Goal: Information Seeking & Learning: Learn about a topic

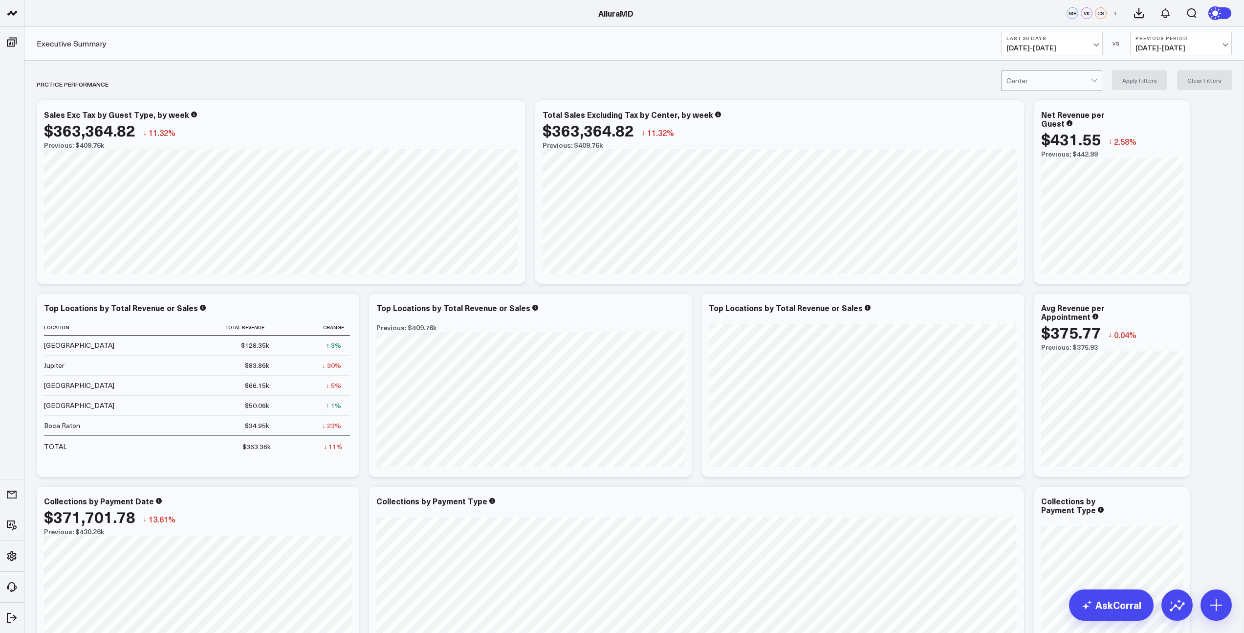
click at [1094, 47] on span "[DATE] - [DATE]" at bounding box center [1052, 48] width 91 height 8
click at [1038, 253] on link "MTD" at bounding box center [1052, 255] width 101 height 19
click at [1164, 47] on span "[DATE] - [DATE]" at bounding box center [1181, 48] width 91 height 8
click at [1165, 84] on link "MoM" at bounding box center [1181, 83] width 101 height 19
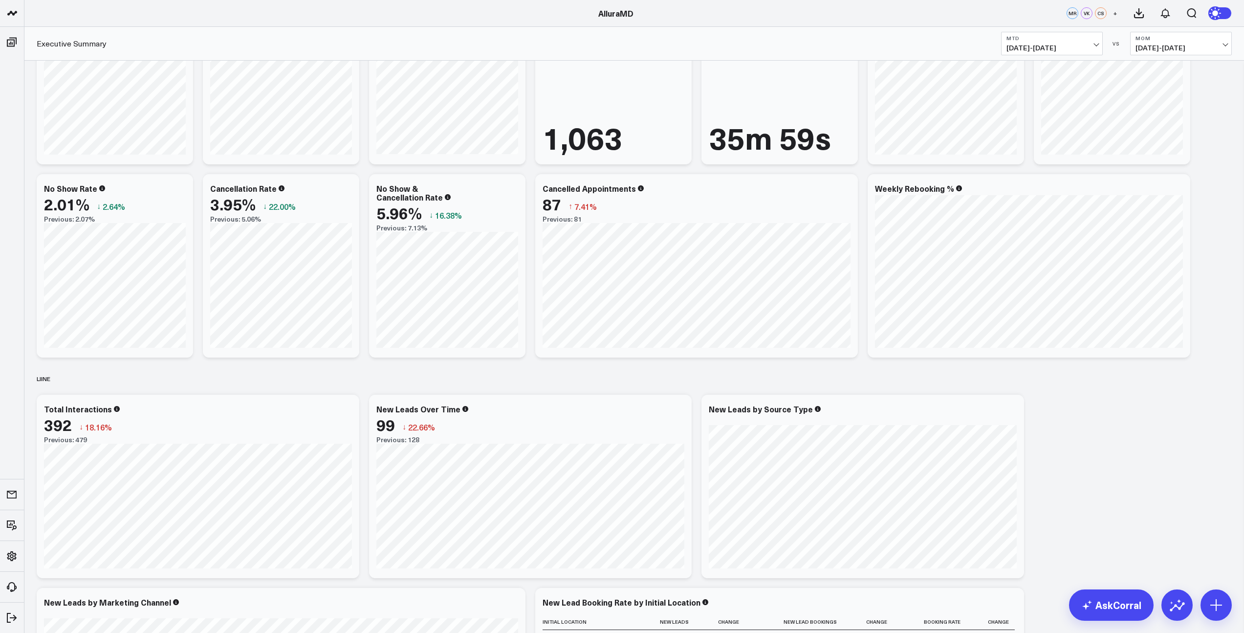
scroll to position [1347, 0]
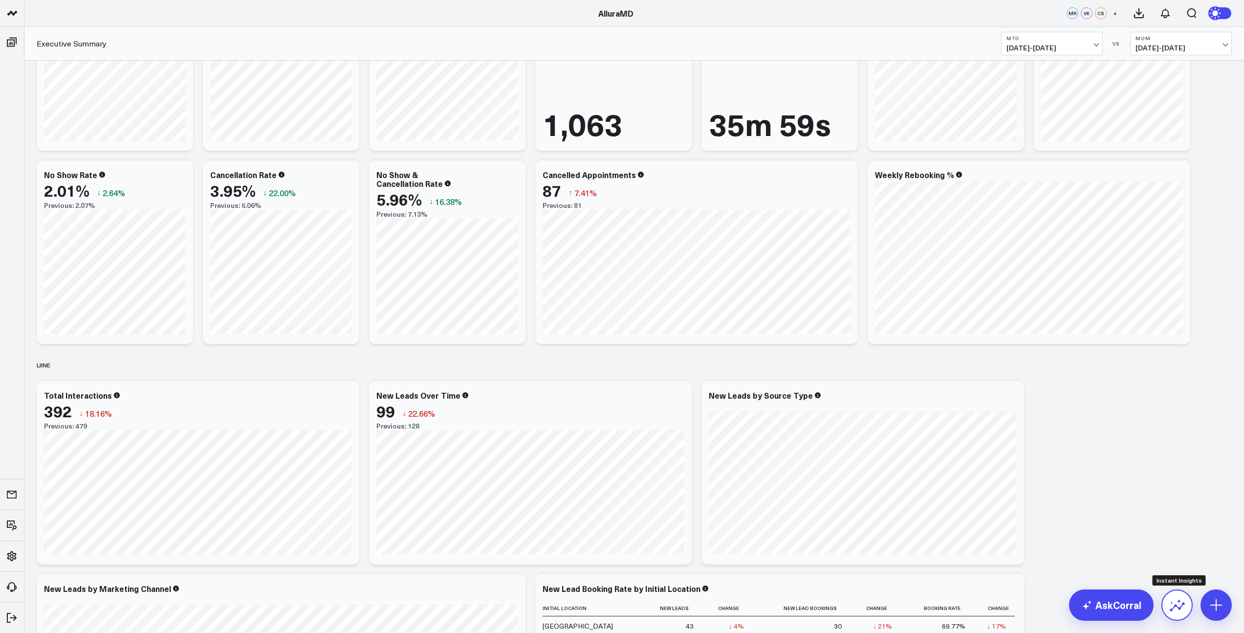
click at [1171, 605] on icon at bounding box center [1178, 605] width 16 height 16
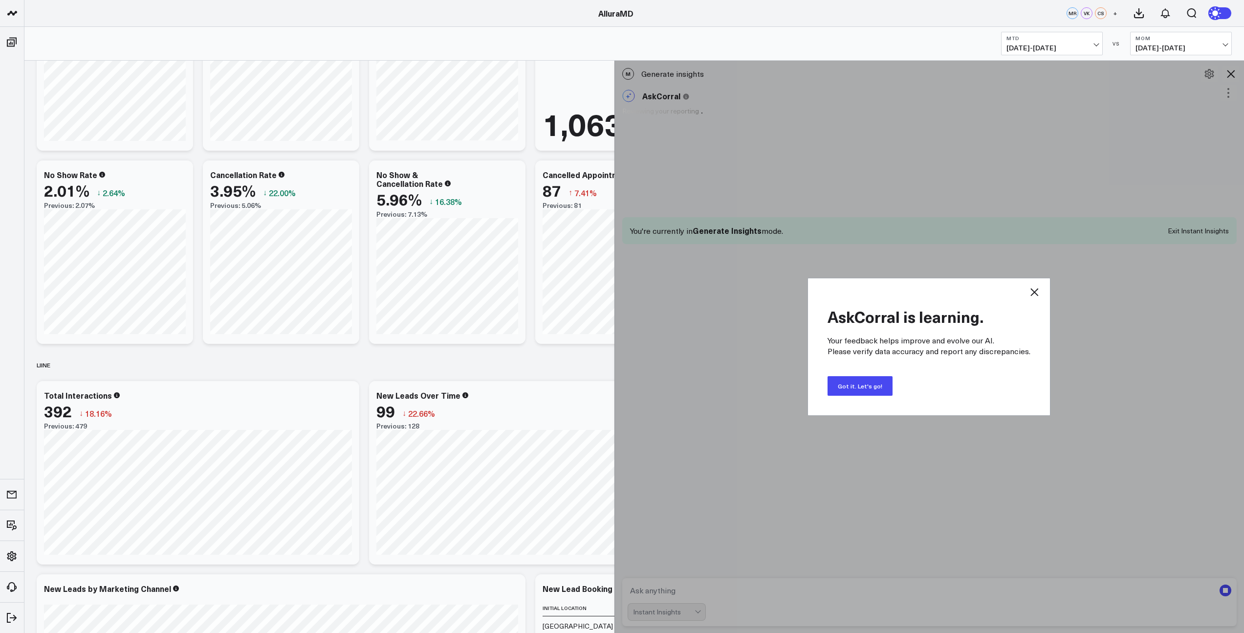
click at [860, 387] on button "Got it. Let's go!" at bounding box center [860, 386] width 65 height 20
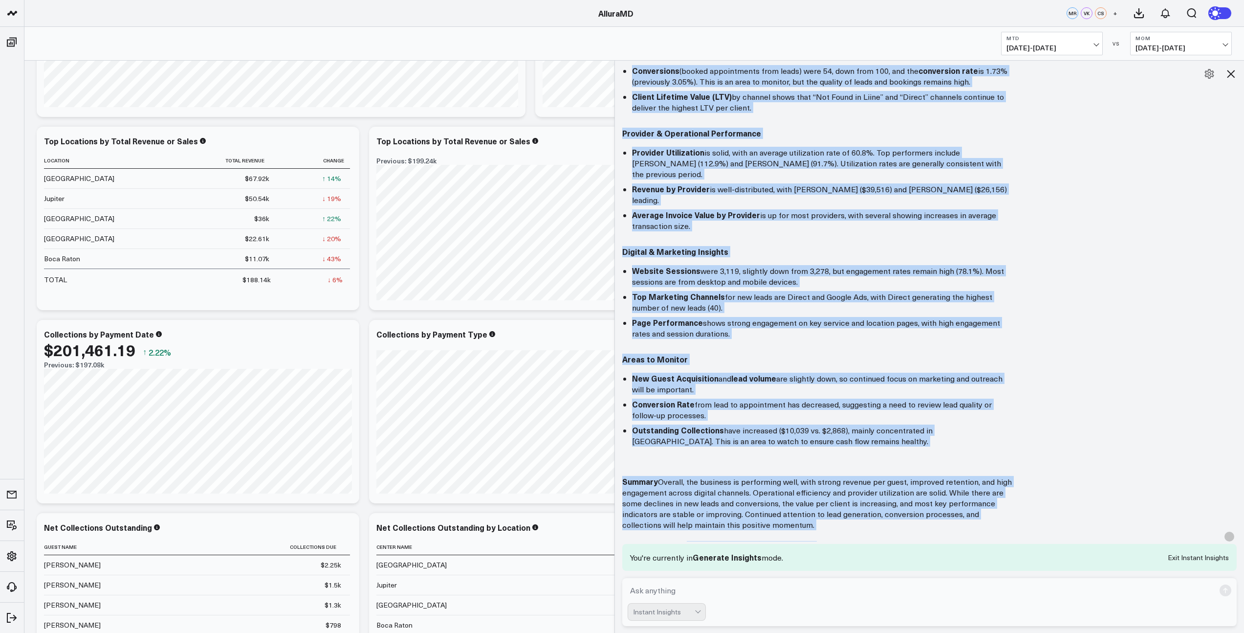
scroll to position [395, 0]
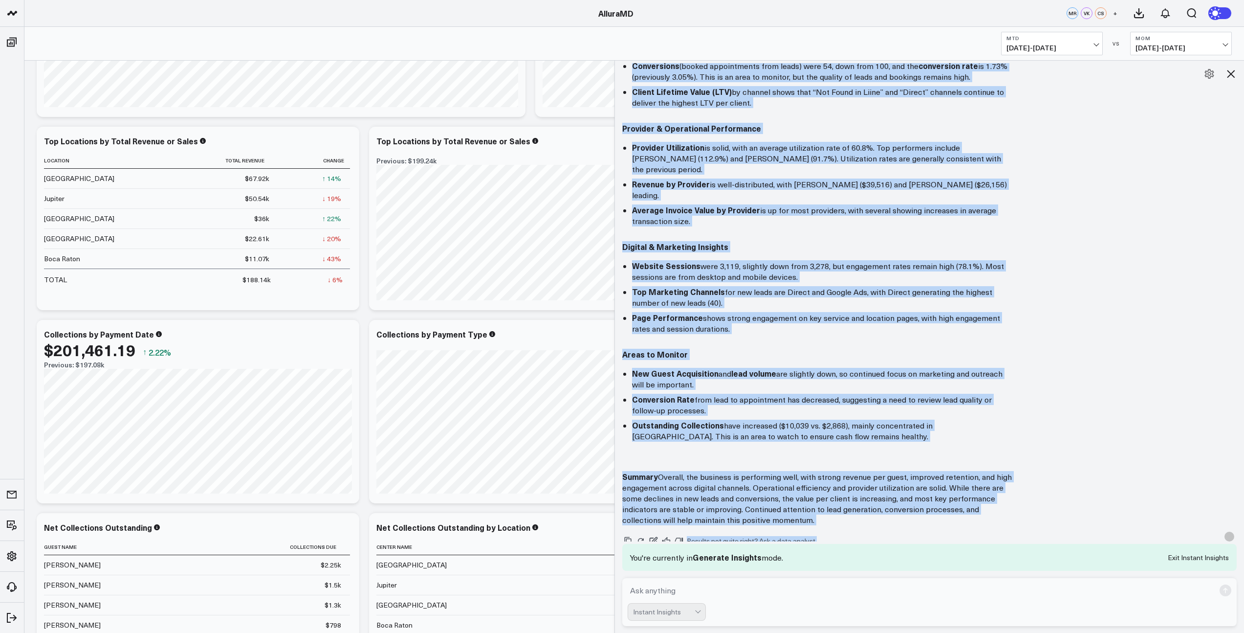
drag, startPoint x: 627, startPoint y: 128, endPoint x: 860, endPoint y: 498, distance: 437.2
click at [860, 498] on div "Here’s a high-level, executive summary of performance for the period [DATE]–[DA…" at bounding box center [929, 126] width 615 height 798
copy div "Lore’i d sita-conse, adipiscin elitsed do eiusmodtemp inc utl etdolo Magnaaliq …"
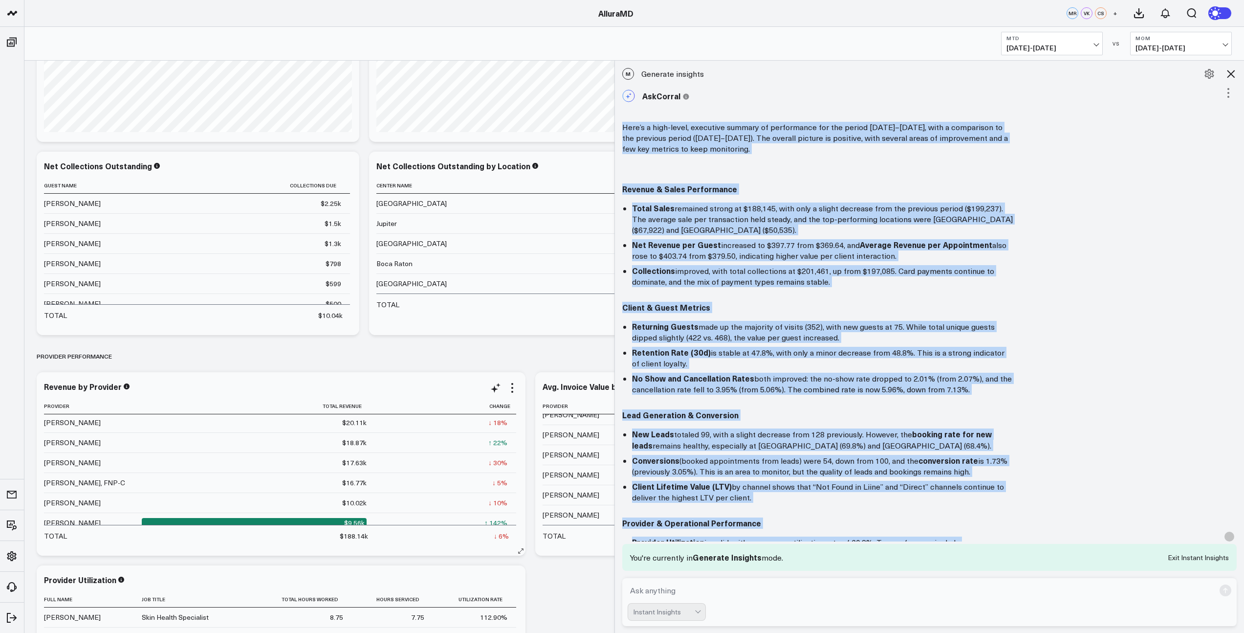
scroll to position [0, 0]
click at [1229, 75] on icon at bounding box center [1231, 74] width 12 height 12
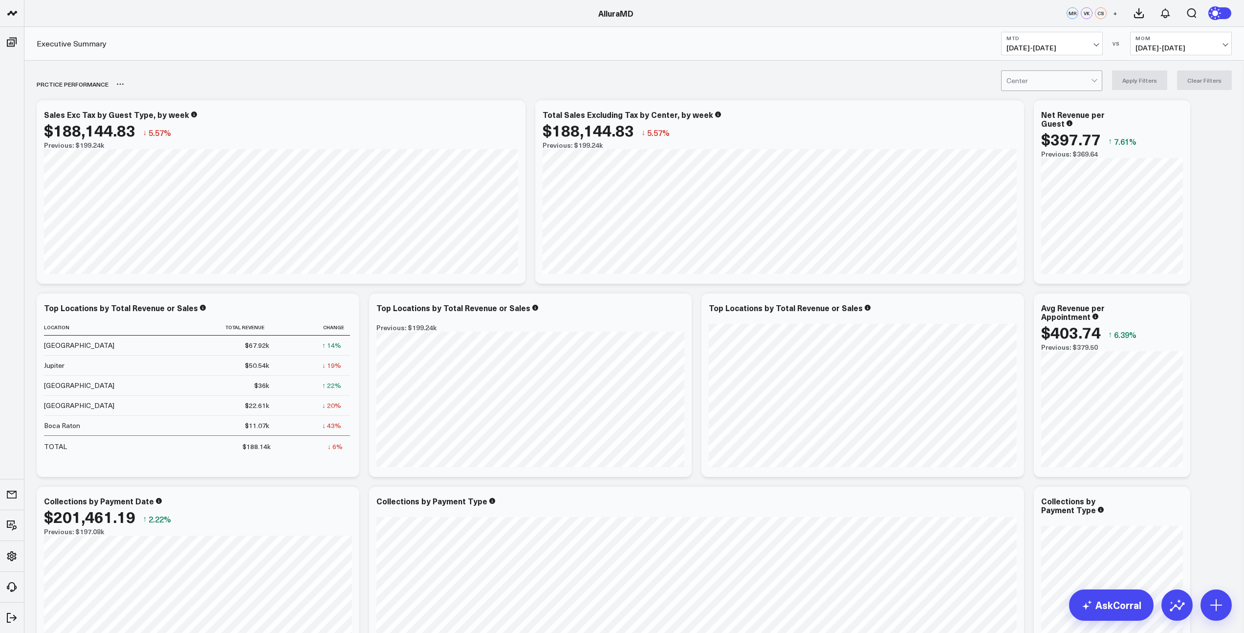
click at [286, 78] on div "PRCTICE PERFORMANCE" at bounding box center [578, 84] width 1083 height 22
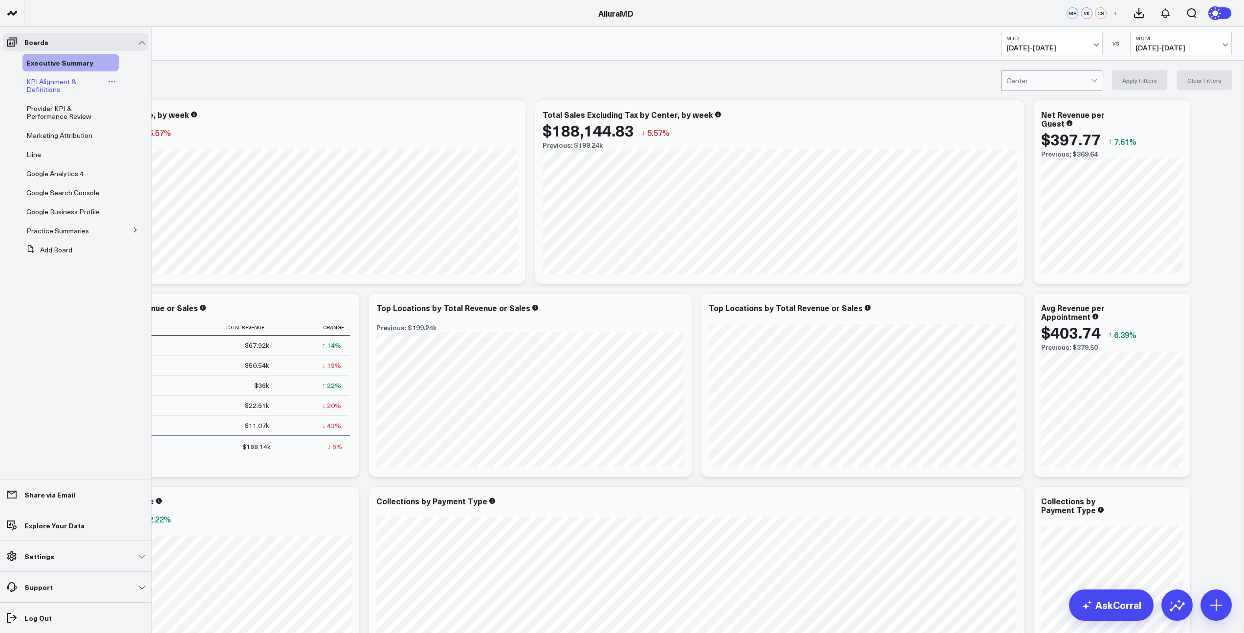
click at [56, 89] on span "KPI Alignment & Definitions" at bounding box center [51, 85] width 50 height 17
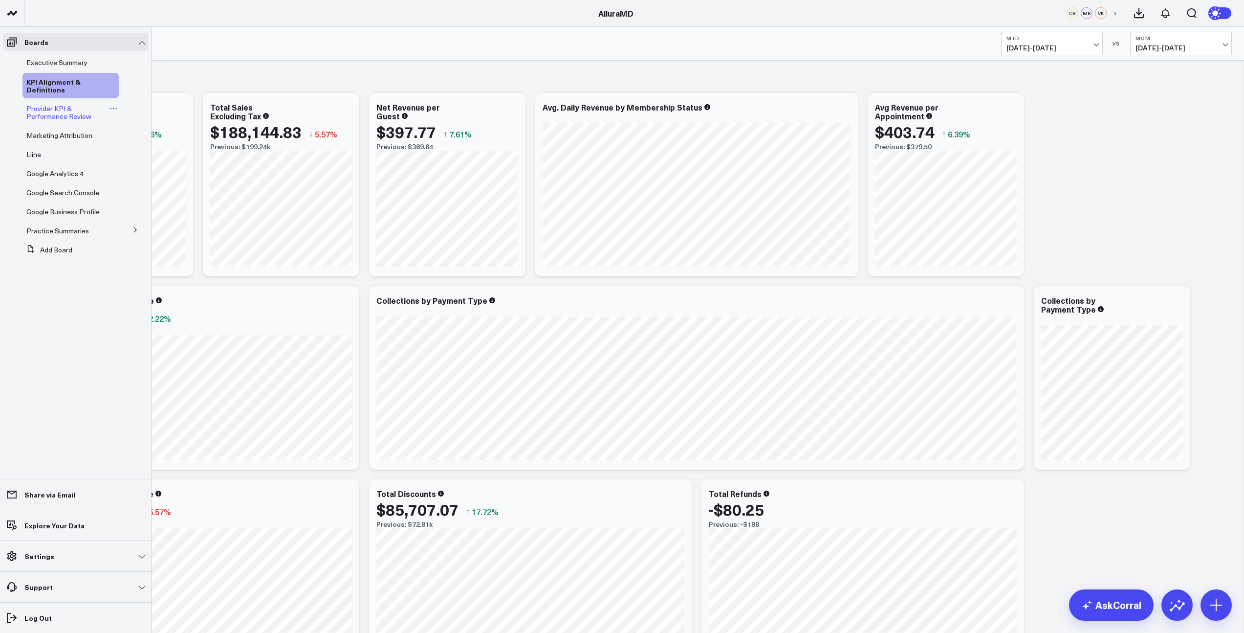
click at [44, 109] on span "Provider KPI & Performance Review" at bounding box center [58, 112] width 65 height 17
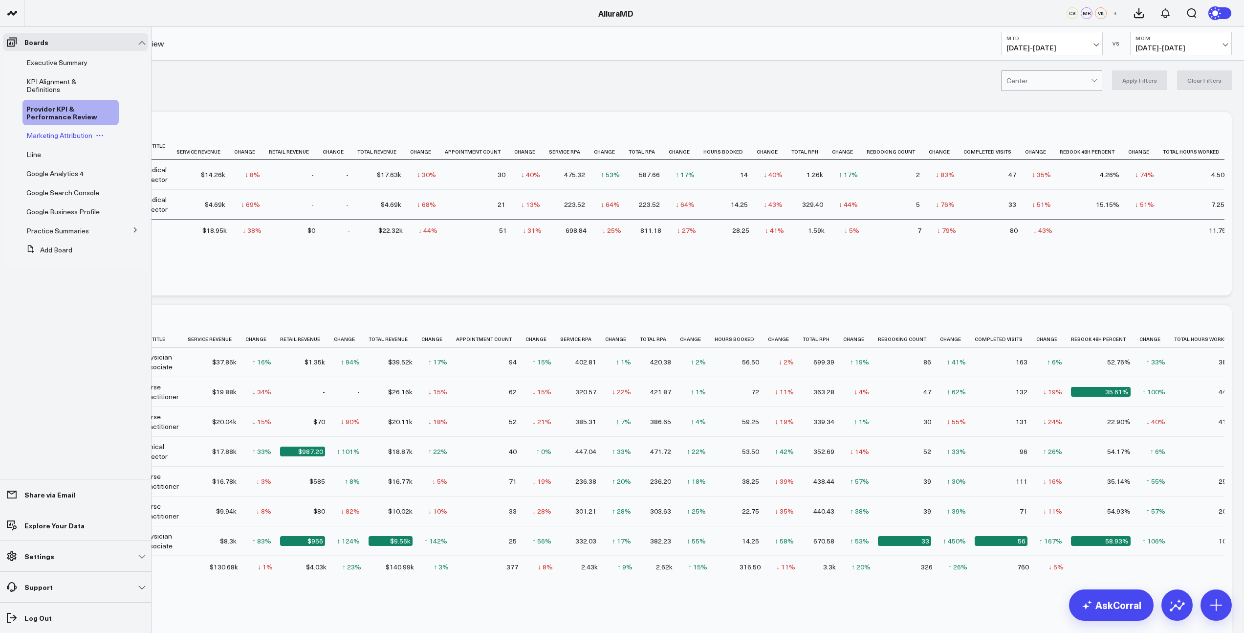
click at [73, 138] on span "Marketing Attribution" at bounding box center [59, 135] width 66 height 9
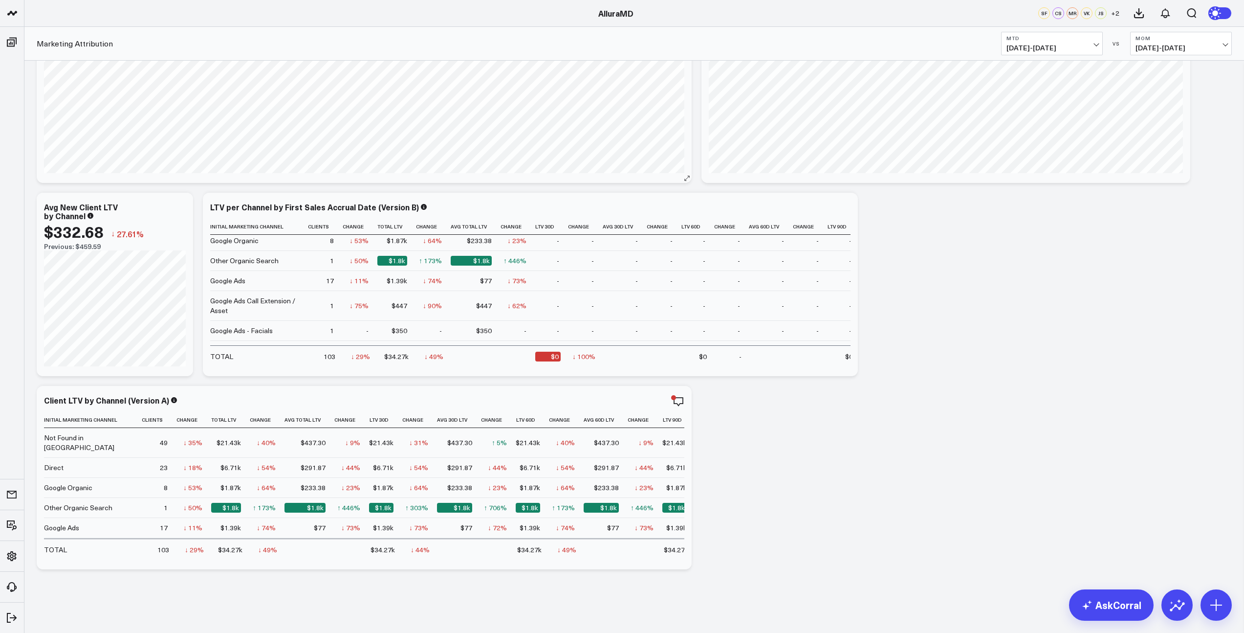
scroll to position [64, 0]
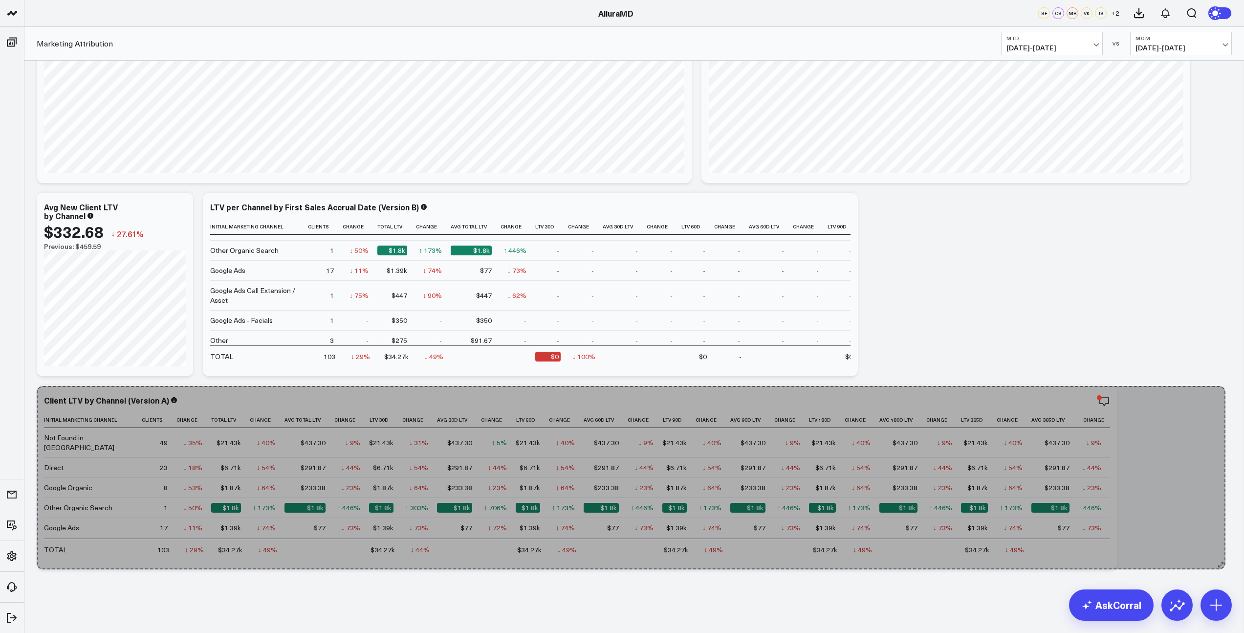
drag, startPoint x: 683, startPoint y: 561, endPoint x: 1216, endPoint y: 551, distance: 533.5
click at [1216, 551] on div "Modify via AI Copy link to widget Ask support Remove Create linked copy Executi…" at bounding box center [634, 187] width 1205 height 773
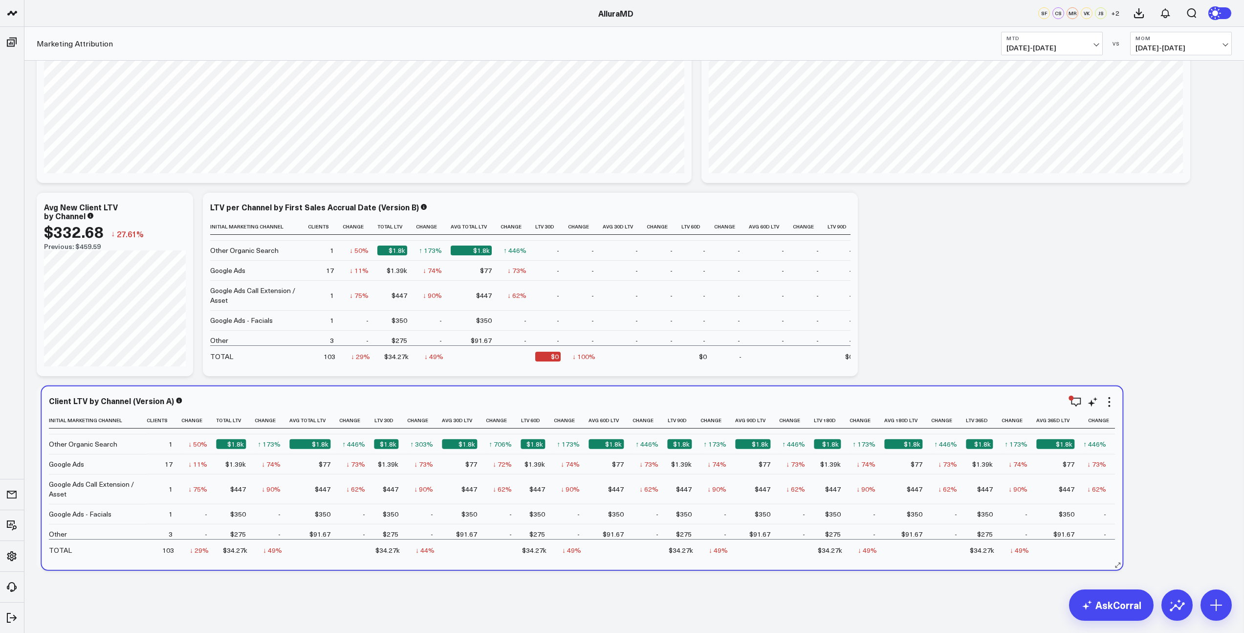
click at [710, 559] on div "Initial Marketing Channel Clients Change Total Ltv Change Avg Total Ltv Change …" at bounding box center [582, 486] width 1066 height 148
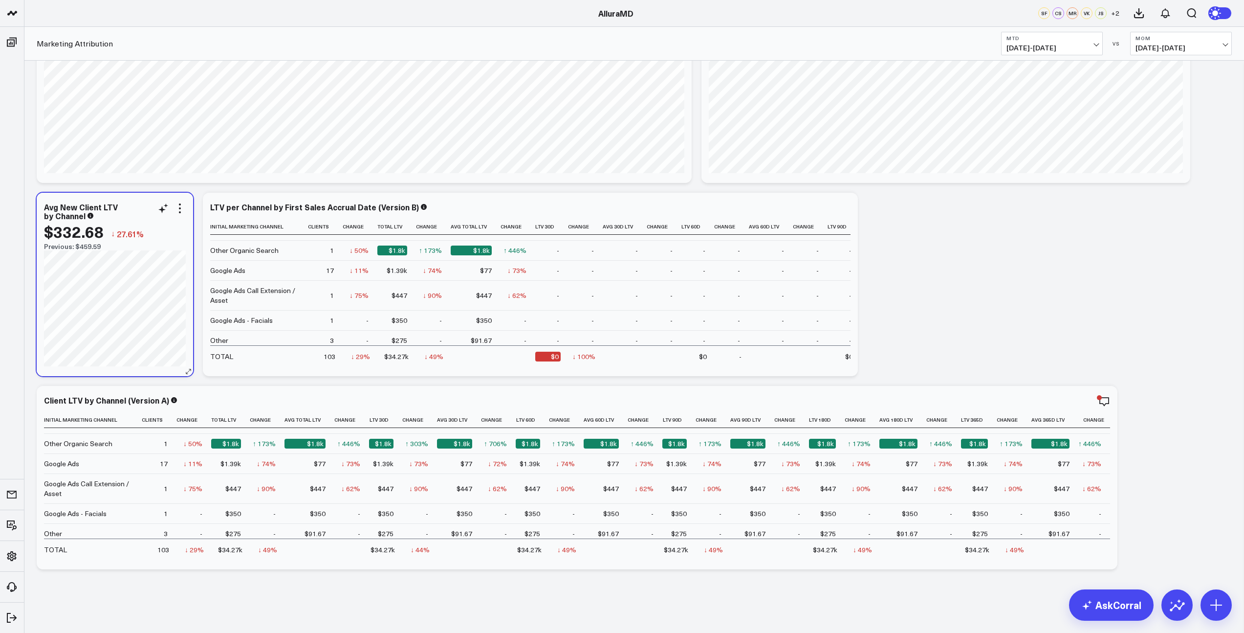
click at [136, 205] on div "Avg New Client LTV by Channel" at bounding box center [115, 211] width 142 height 18
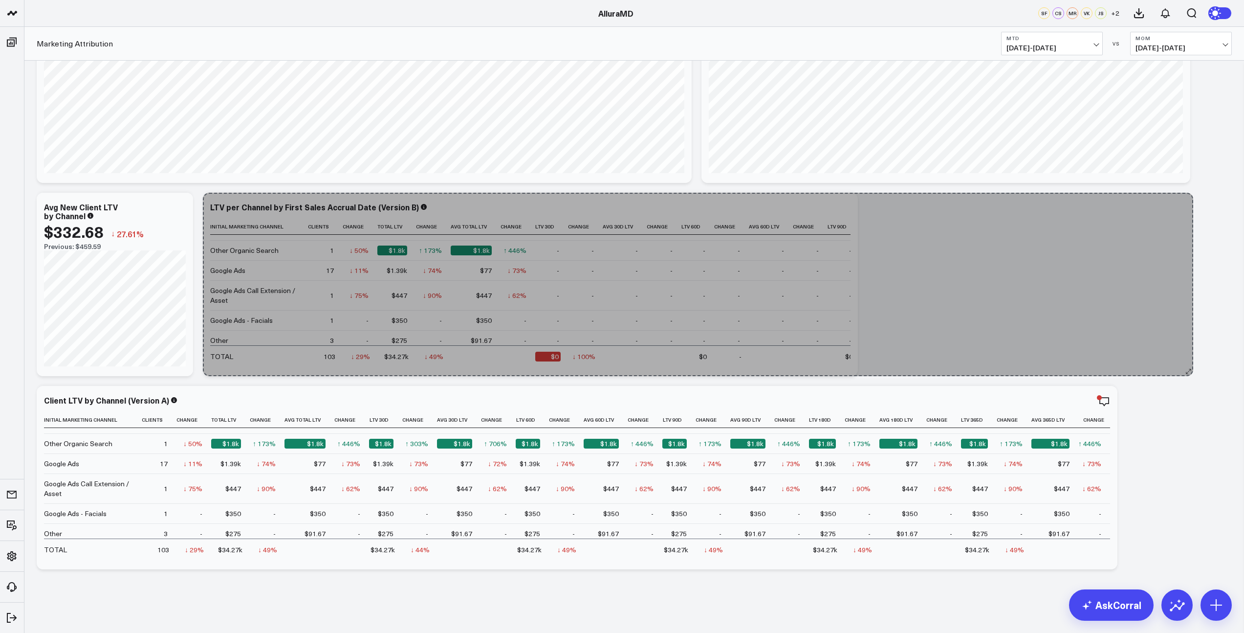
drag, startPoint x: 854, startPoint y: 370, endPoint x: 1189, endPoint y: 359, distance: 335.6
click at [1189, 359] on div "Modify via AI Copy link to widget Ask support Remove Create linked copy Executi…" at bounding box center [634, 187] width 1205 height 773
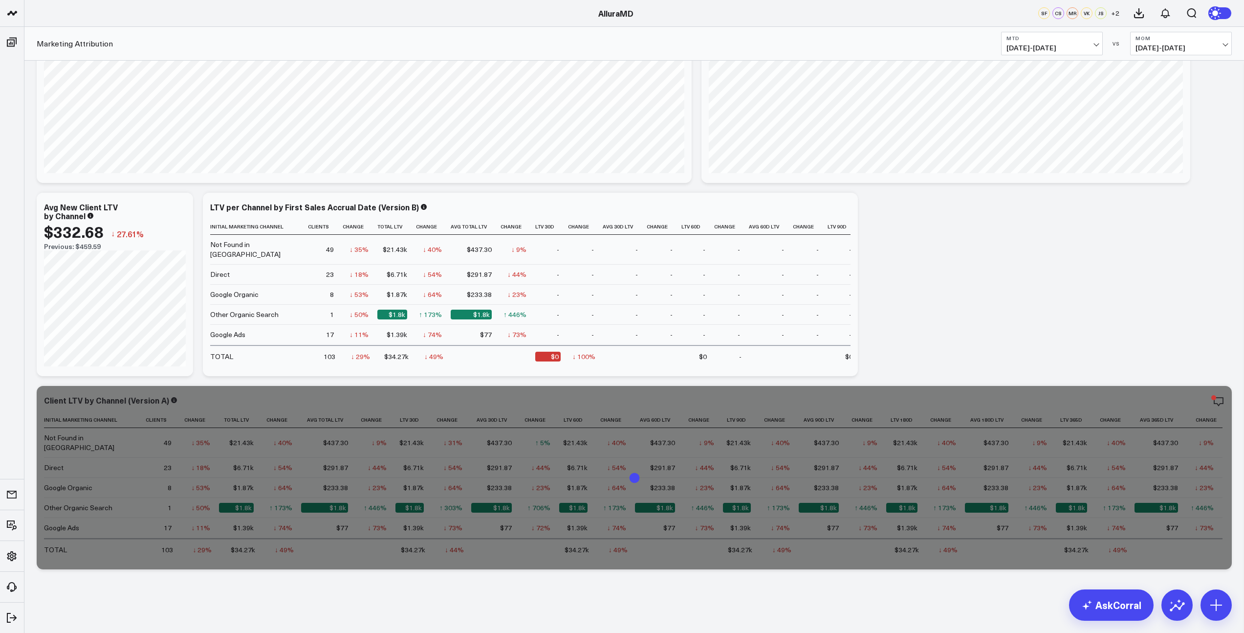
scroll to position [266, 0]
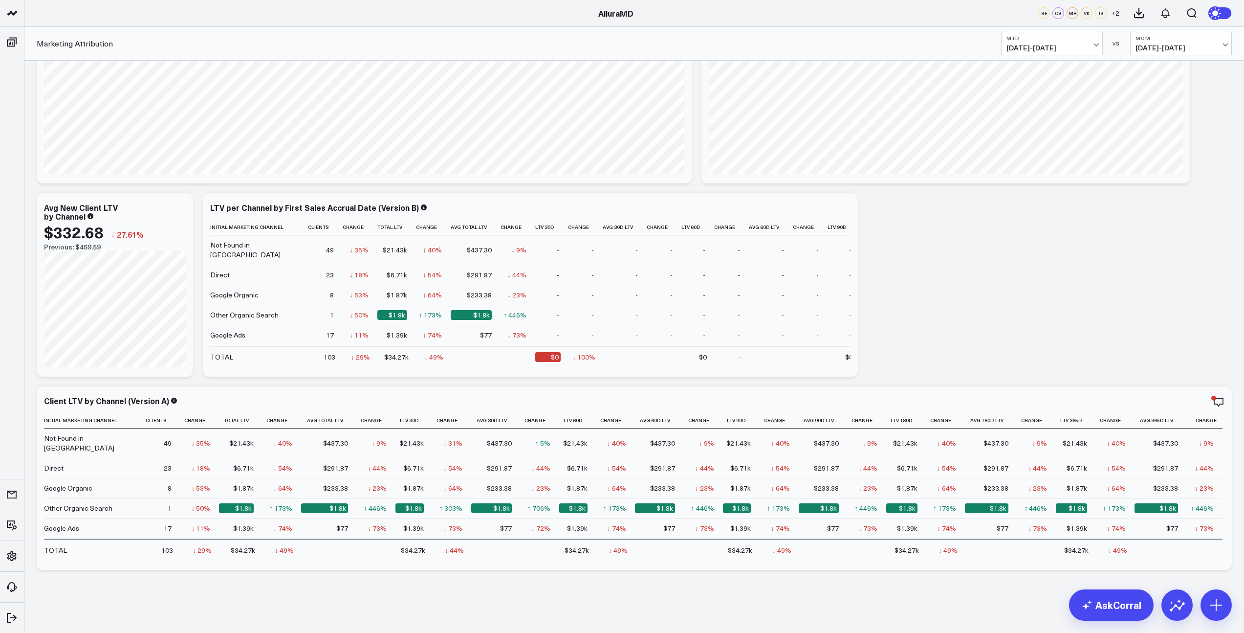
click at [1098, 44] on span "[DATE] - [DATE]" at bounding box center [1052, 48] width 91 height 8
click at [1031, 289] on link "YTD" at bounding box center [1052, 293] width 101 height 19
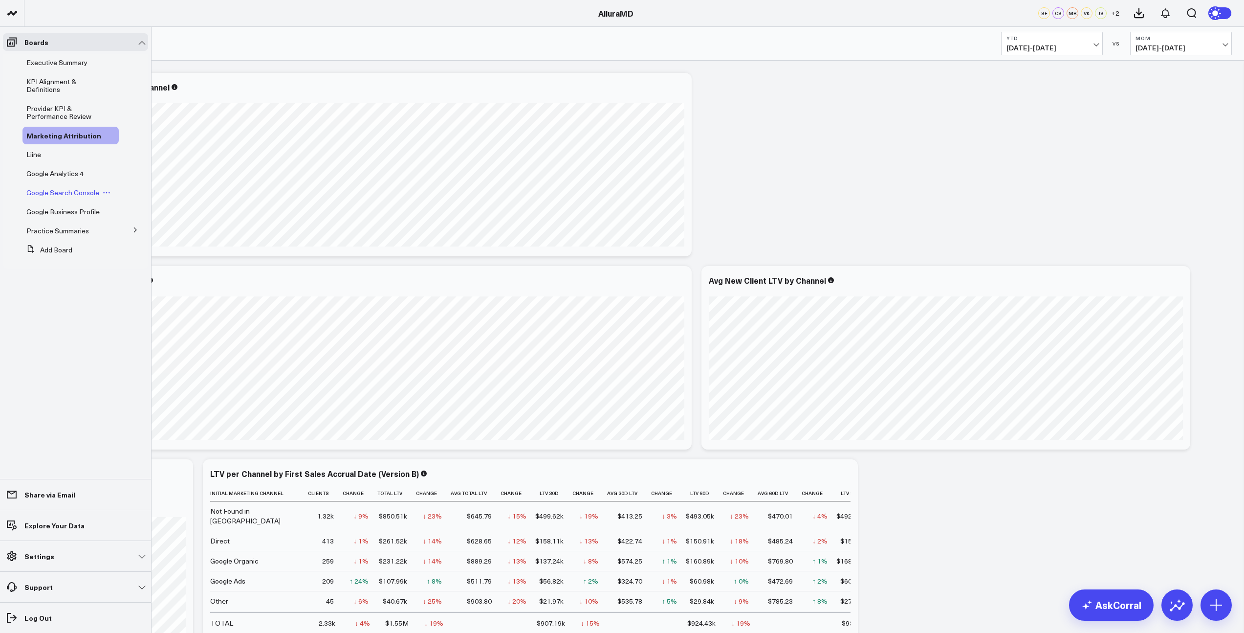
click at [65, 194] on span "Google Search Console" at bounding box center [62, 192] width 73 height 9
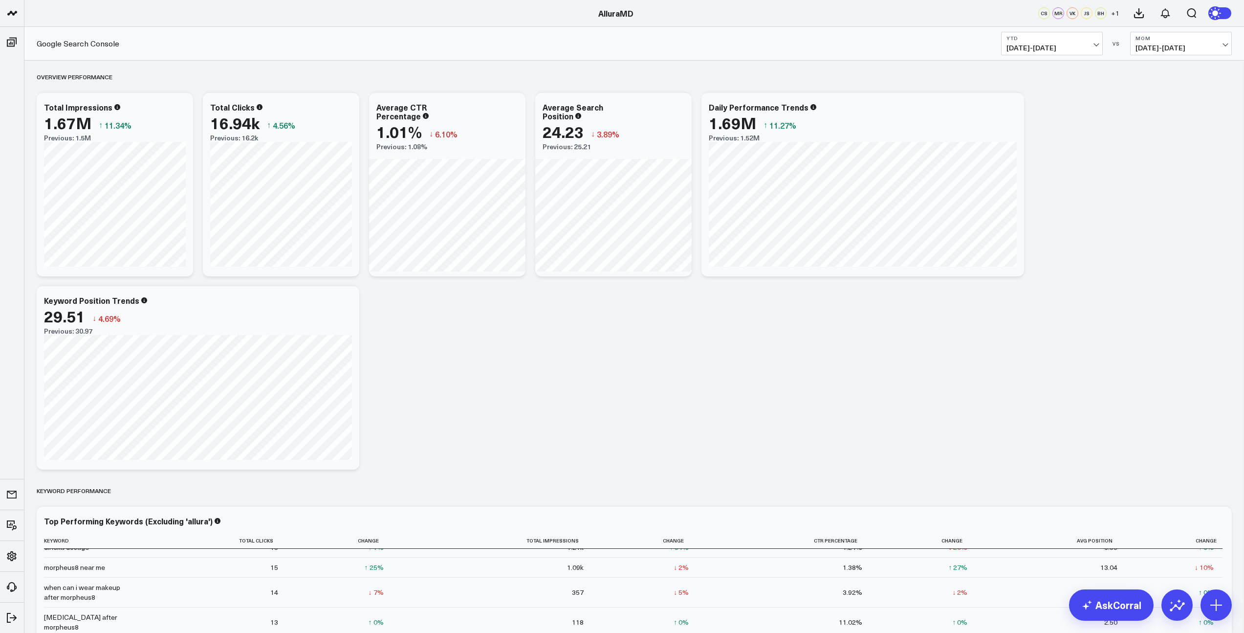
click at [1152, 45] on span "[DATE] - [DATE]" at bounding box center [1181, 48] width 91 height 8
click at [1147, 104] on link "YoY" at bounding box center [1181, 102] width 101 height 19
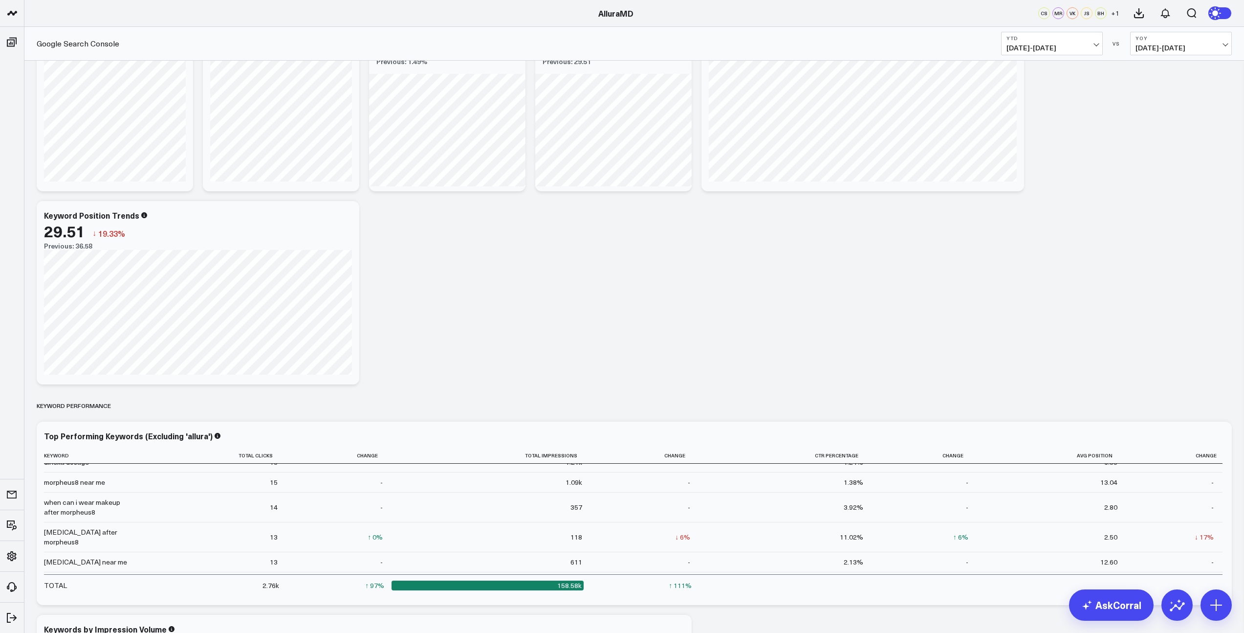
scroll to position [132, 0]
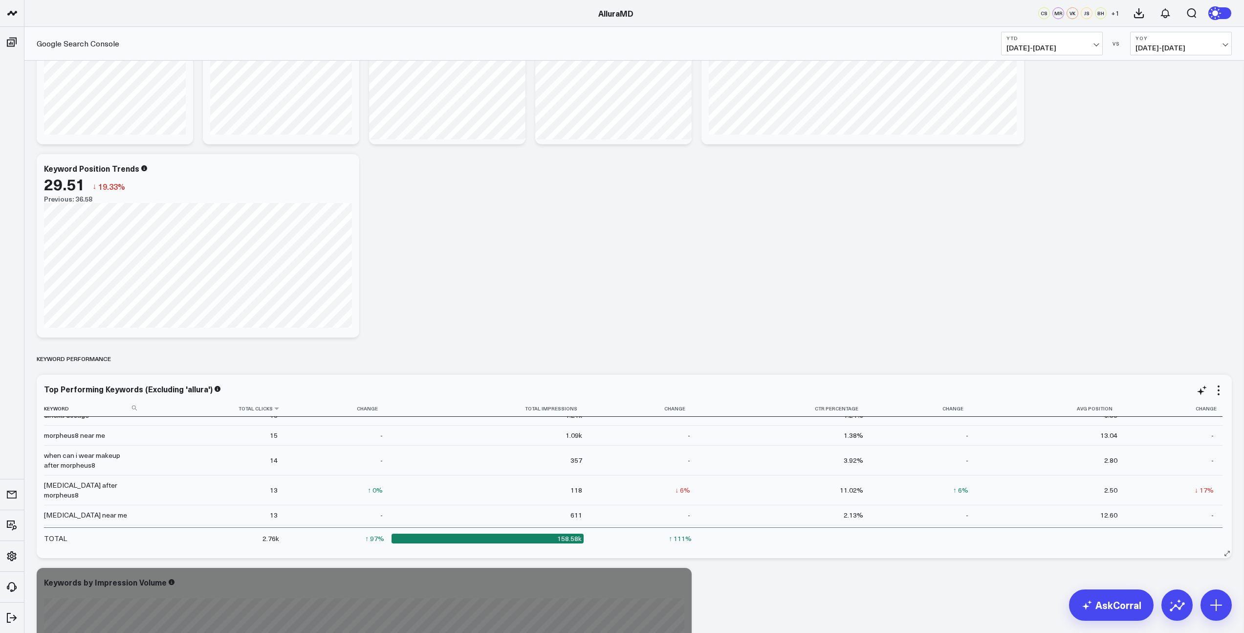
click at [255, 409] on th "Total Clicks" at bounding box center [214, 408] width 145 height 16
click at [279, 411] on th "Total Clicks" at bounding box center [214, 408] width 145 height 16
click at [273, 411] on icon at bounding box center [277, 408] width 8 height 6
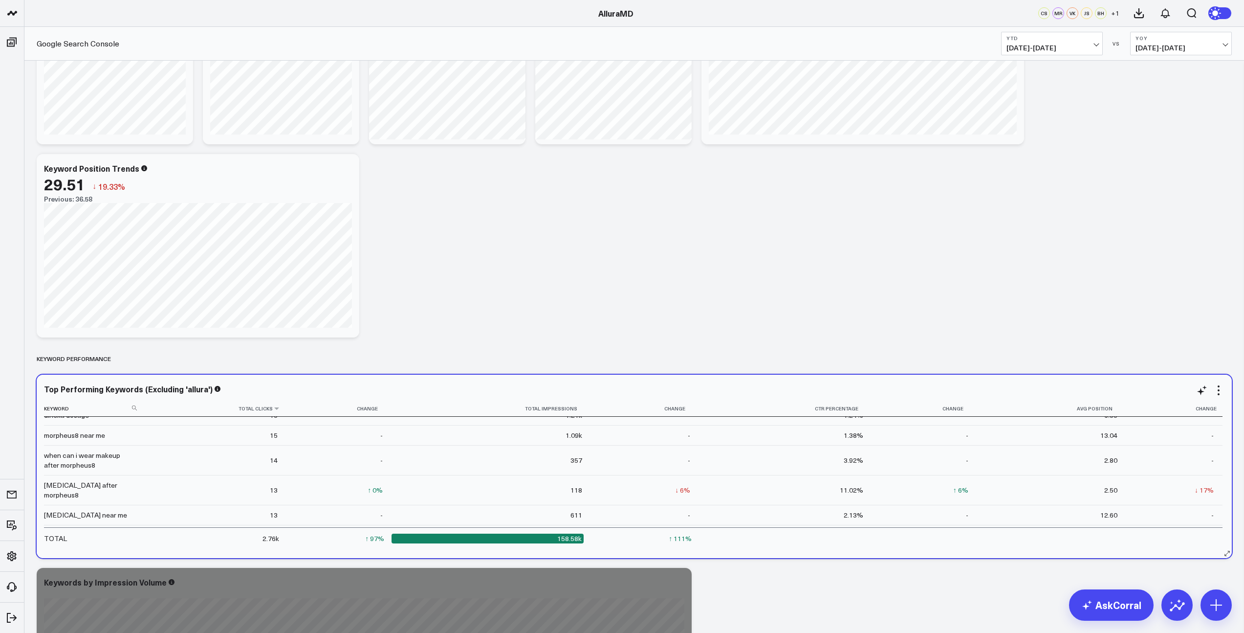
click at [274, 412] on th "Total Clicks" at bounding box center [214, 408] width 145 height 16
click at [275, 410] on icon at bounding box center [277, 408] width 8 height 6
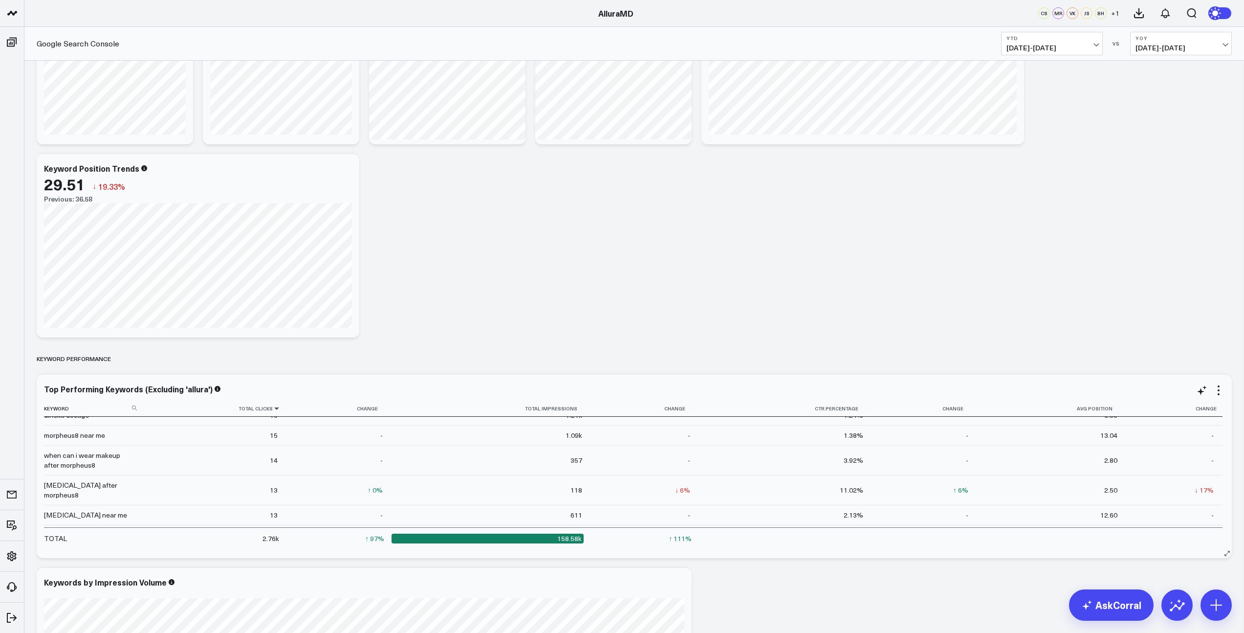
click at [274, 410] on icon at bounding box center [277, 408] width 8 height 6
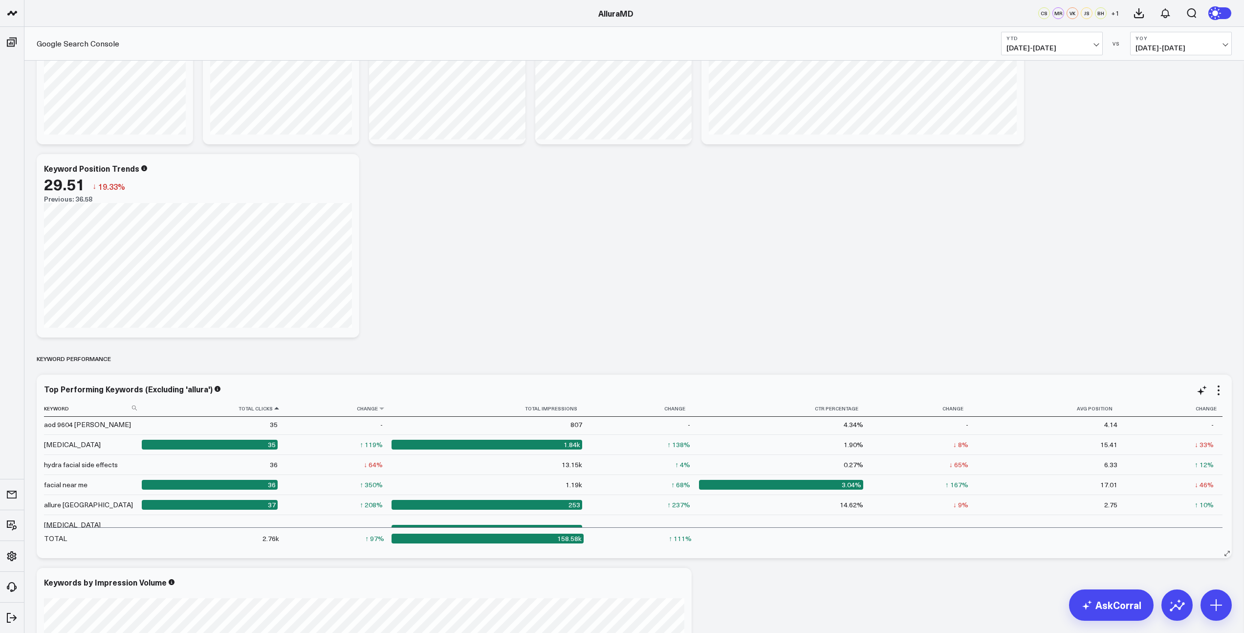
scroll to position [1962, 0]
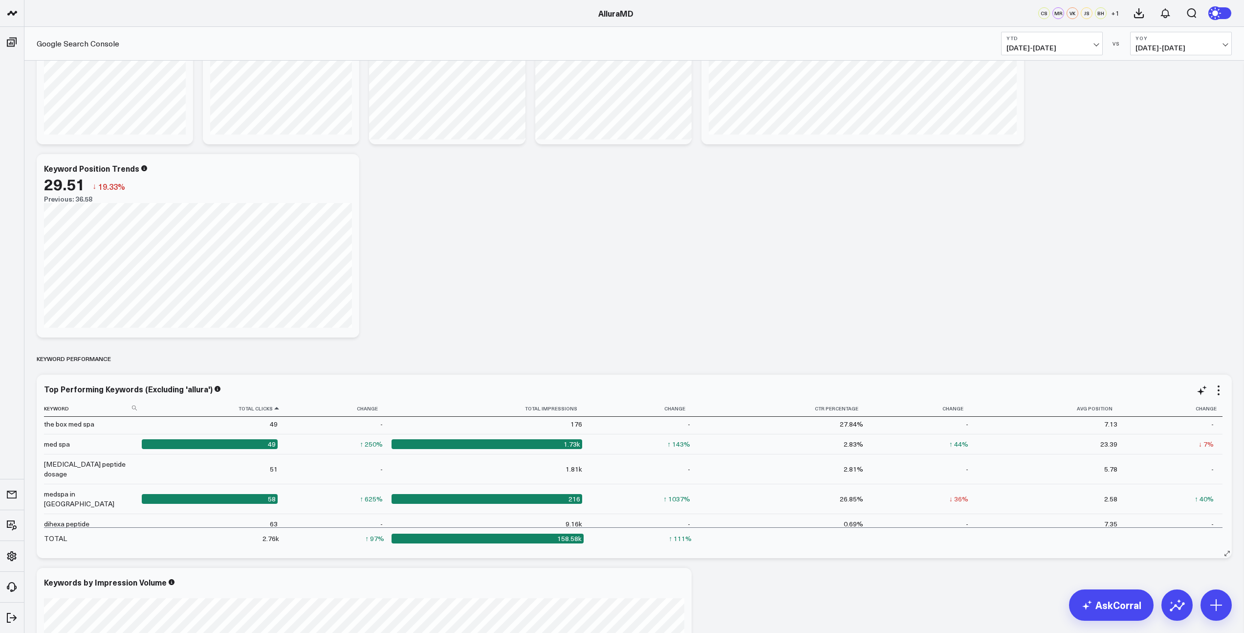
click at [273, 410] on icon at bounding box center [277, 408] width 8 height 6
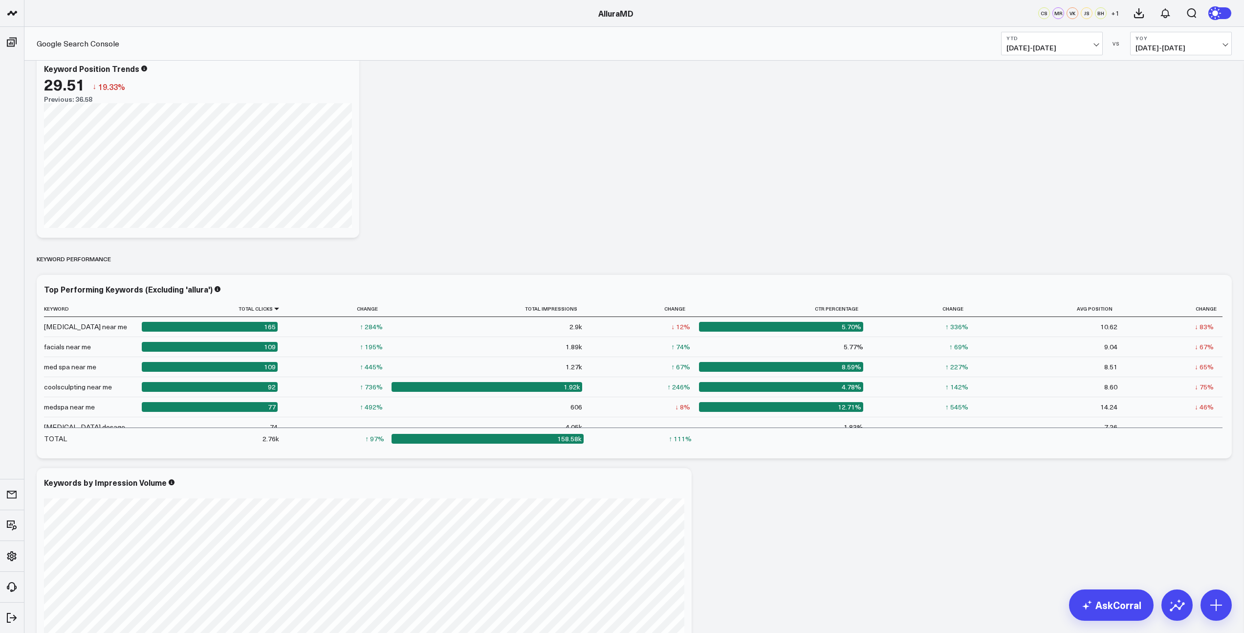
scroll to position [275, 0]
